Goal: Task Accomplishment & Management: Use online tool/utility

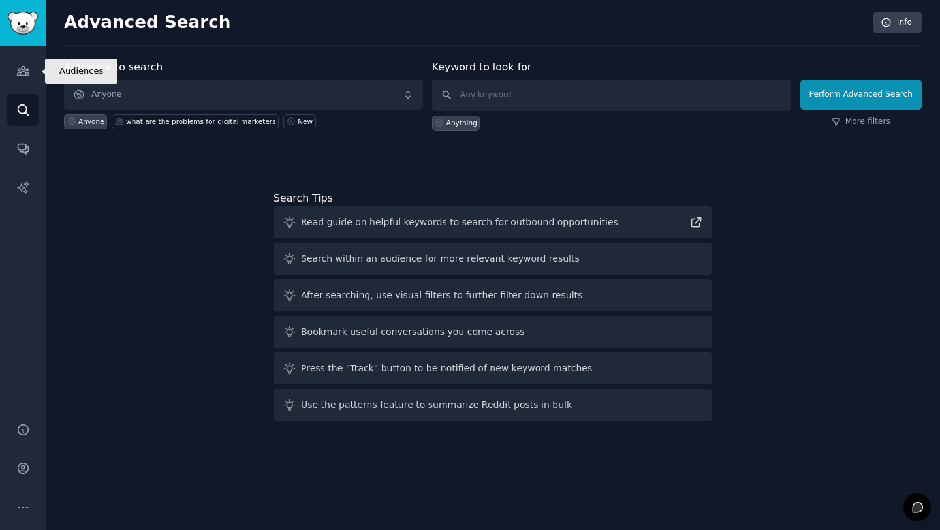
click at [25, 81] on link "Audiences" at bounding box center [23, 71] width 32 height 32
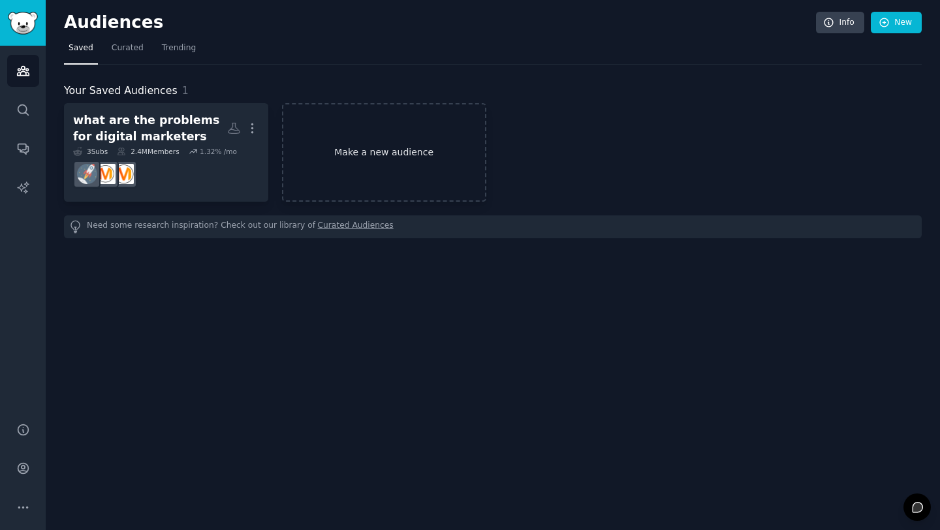
click at [400, 161] on link "Make a new audience" at bounding box center [384, 152] width 204 height 99
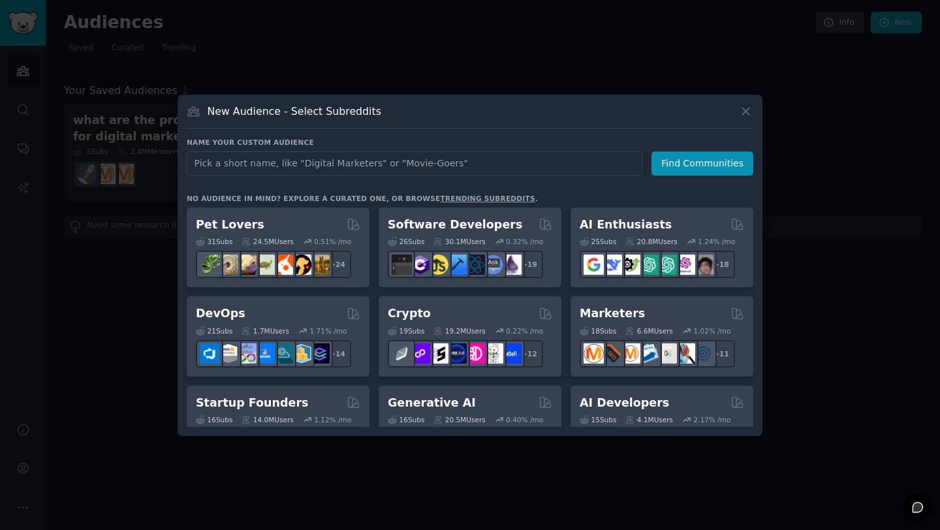
click at [369, 167] on input "text" at bounding box center [415, 163] width 456 height 24
type input "parents and coparenting"
click button "Find Communities" at bounding box center [703, 163] width 102 height 24
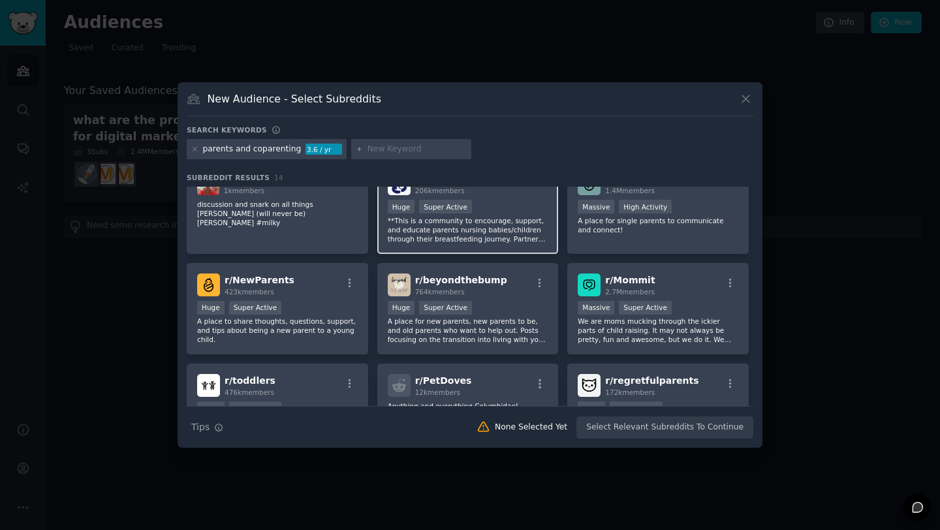
scroll to position [26, 0]
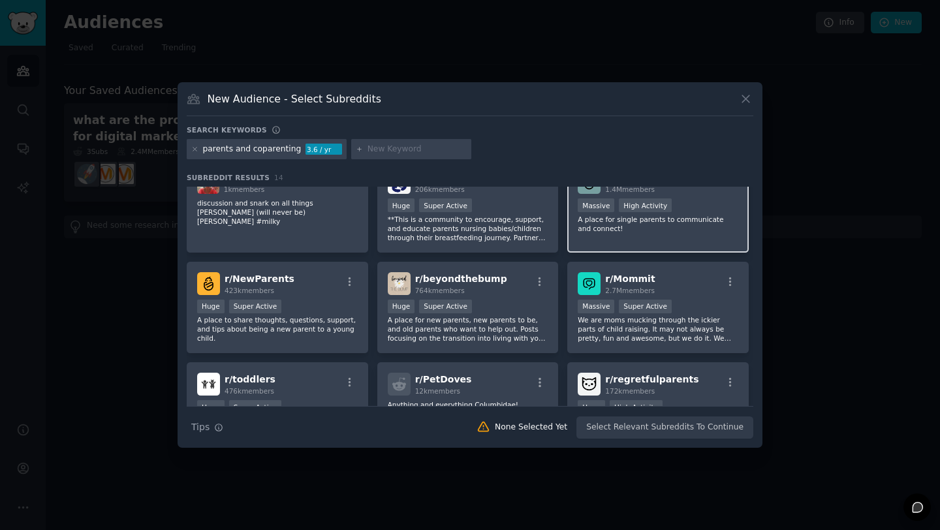
click at [671, 232] on p "A place for single parents to communicate and connect!" at bounding box center [658, 224] width 161 height 18
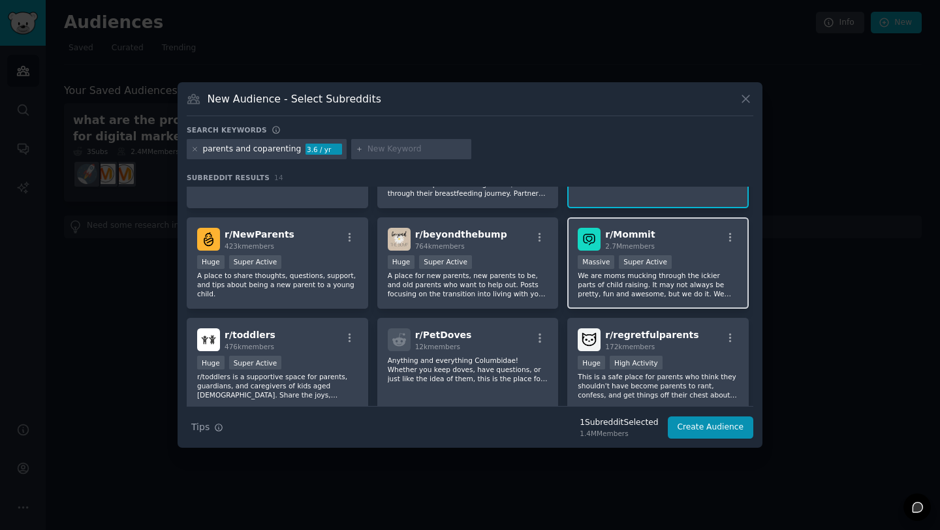
scroll to position [72, 0]
click at [650, 296] on p "We are moms mucking through the ickier parts of child raising. It may not alway…" at bounding box center [658, 283] width 161 height 27
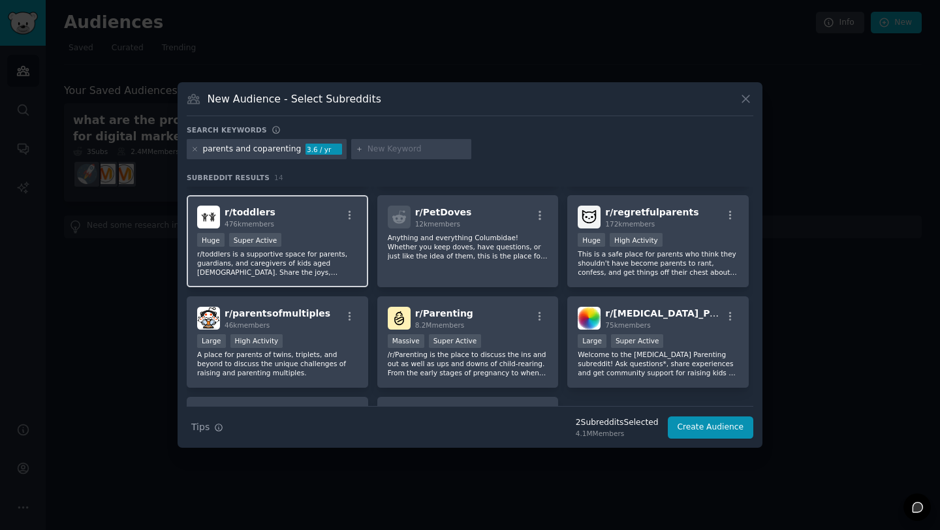
scroll to position [204, 0]
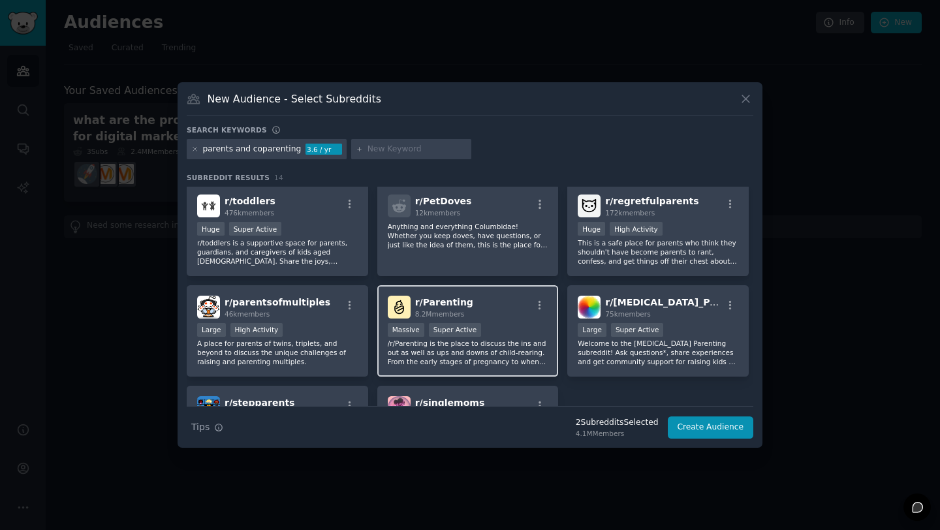
click at [472, 357] on p "/r/Parenting is the place to discuss the ins and out as well as ups and downs o…" at bounding box center [468, 352] width 161 height 27
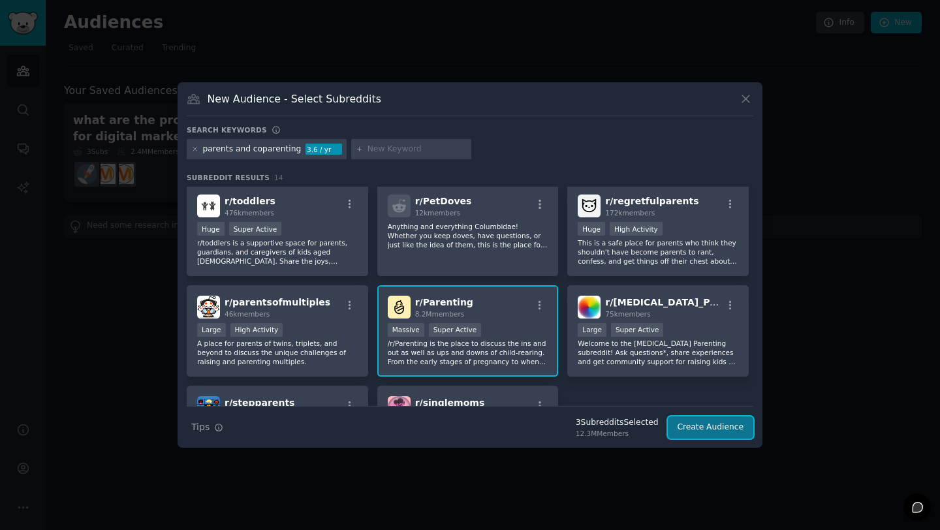
click at [709, 424] on button "Create Audience" at bounding box center [711, 428] width 86 height 22
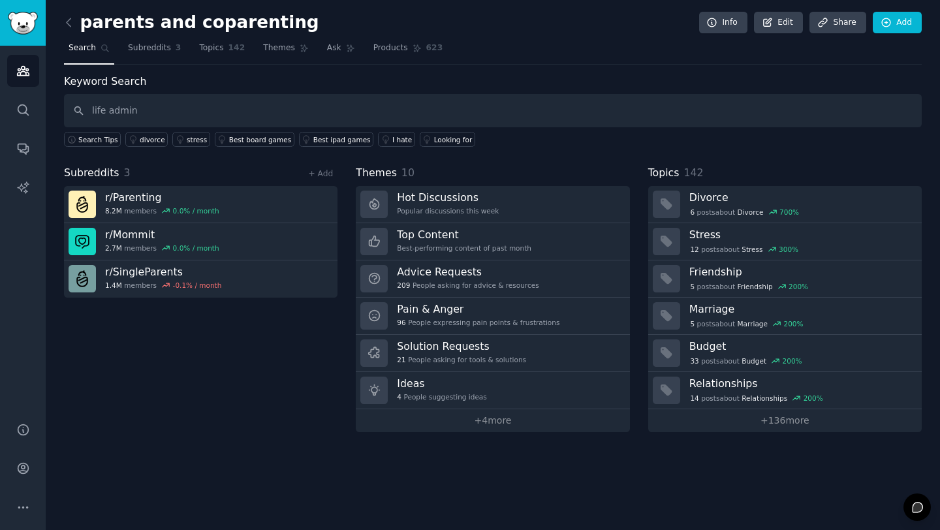
type input "life admin"
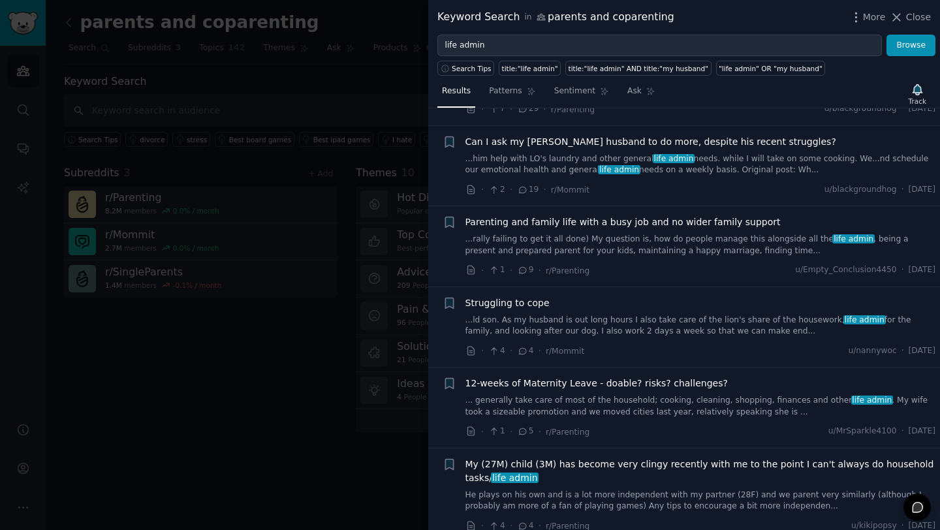
scroll to position [1306, 0]
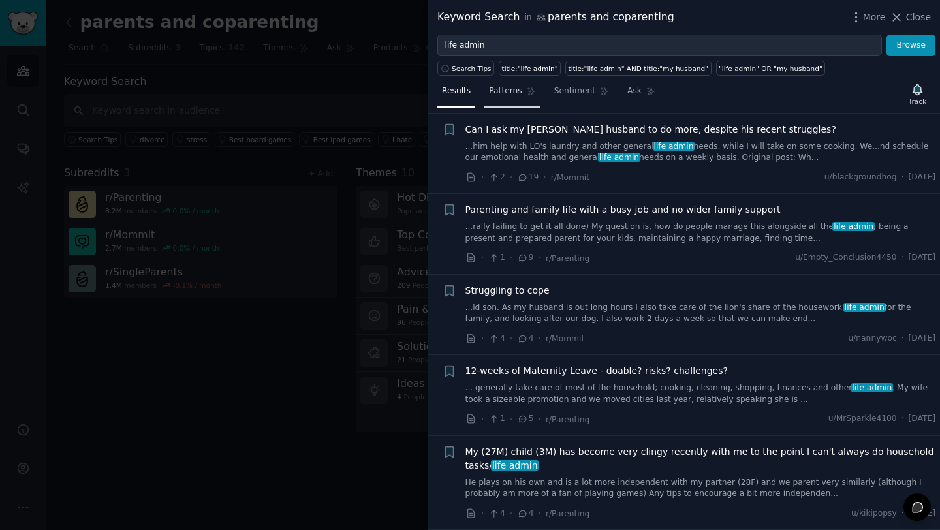
click at [500, 97] on link "Patterns" at bounding box center [513, 94] width 56 height 27
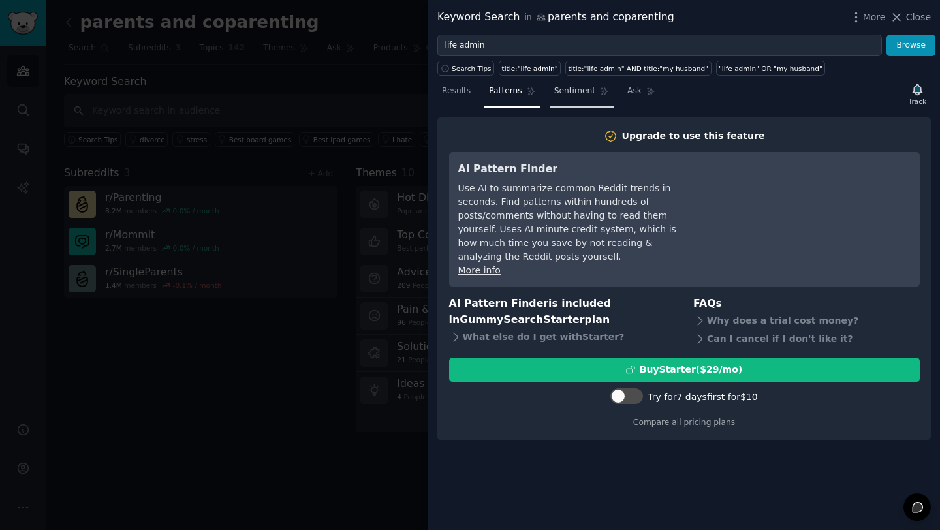
click at [571, 100] on link "Sentiment" at bounding box center [582, 94] width 64 height 27
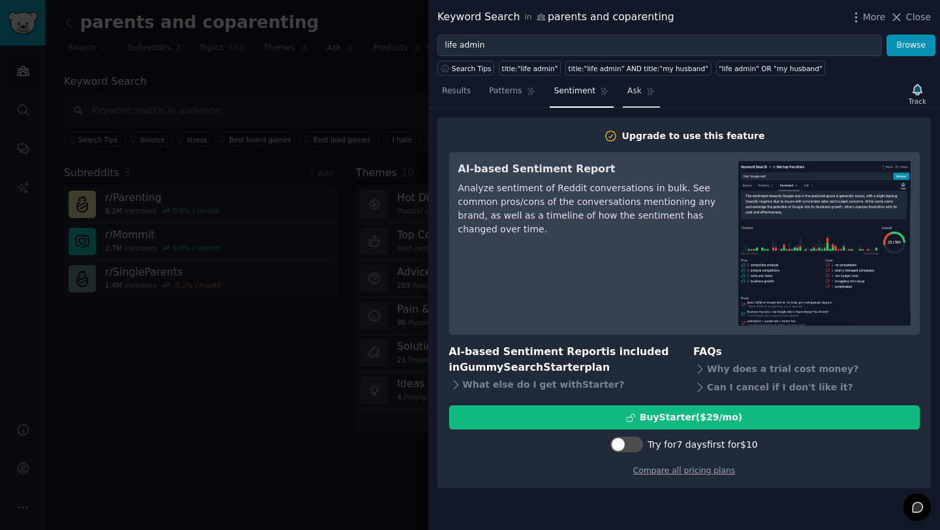
click at [630, 93] on span "Ask" at bounding box center [635, 92] width 14 height 12
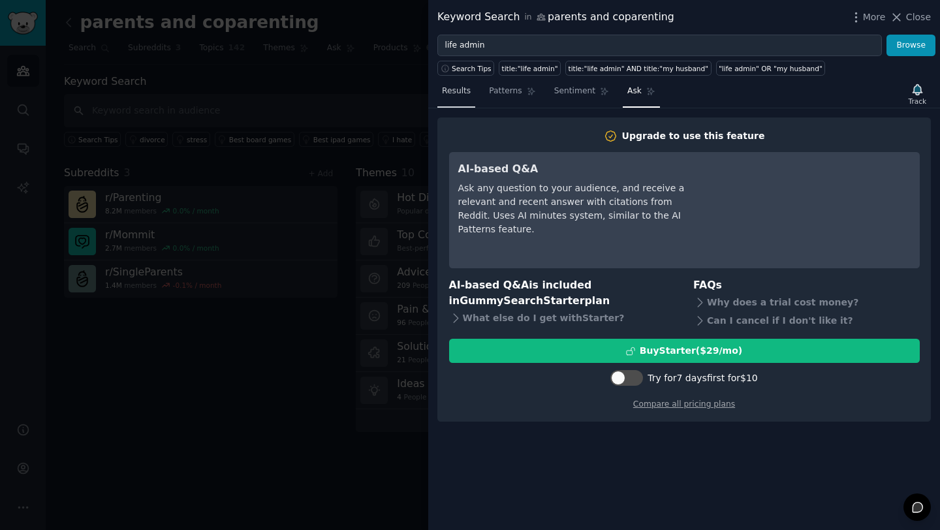
click at [443, 91] on span "Results" at bounding box center [456, 92] width 29 height 12
